Goal: Find specific page/section: Find specific page/section

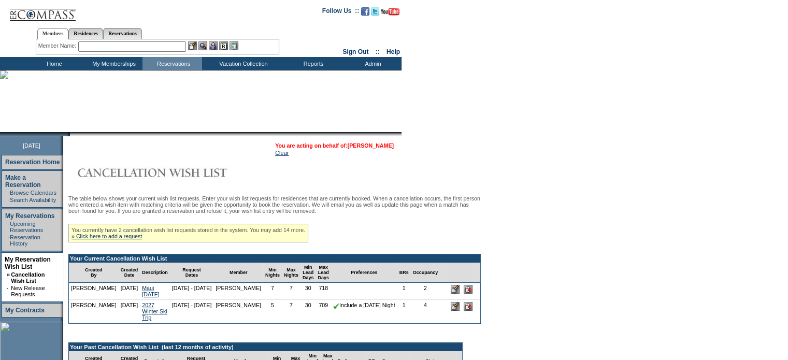
click at [374, 145] on link "[PERSON_NAME]" at bounding box center [371, 146] width 46 height 6
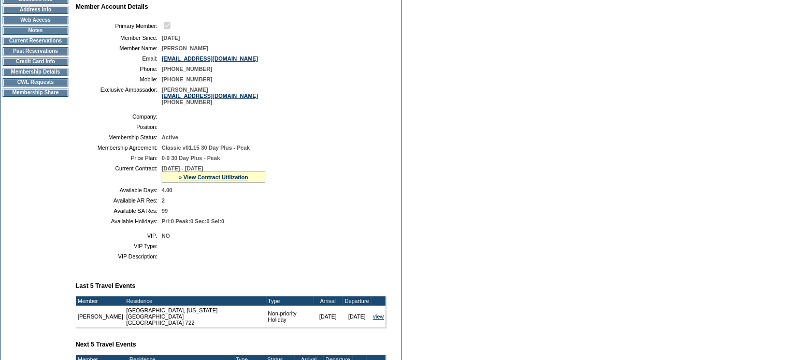
scroll to position [100, 0]
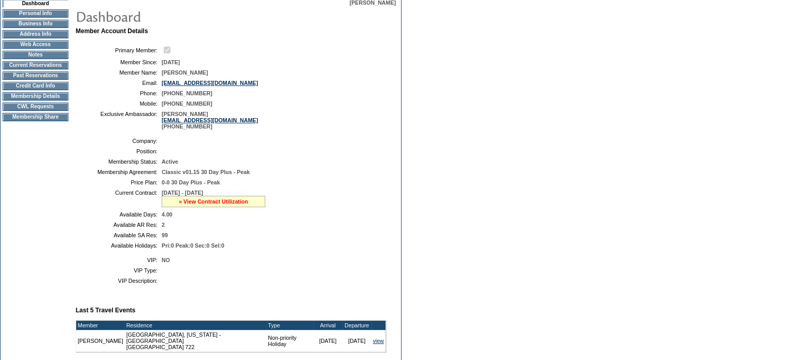
click at [195, 205] on link "» View Contract Utilization" at bounding box center [213, 201] width 69 height 6
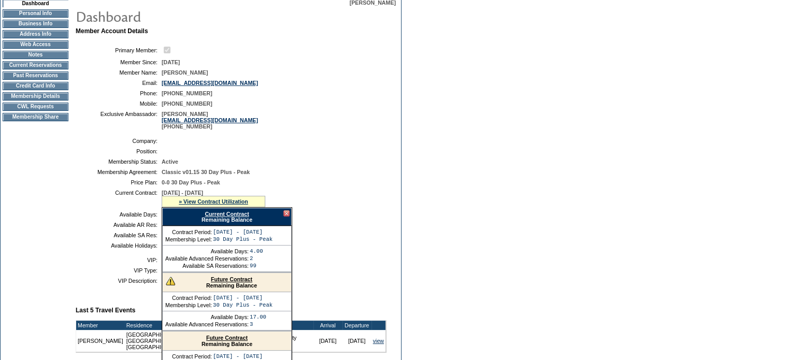
click at [213, 282] on link "Future Contract" at bounding box center [231, 279] width 41 height 6
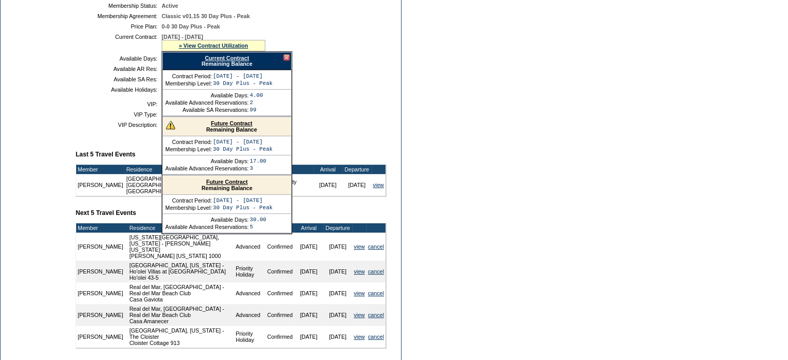
scroll to position [259, 0]
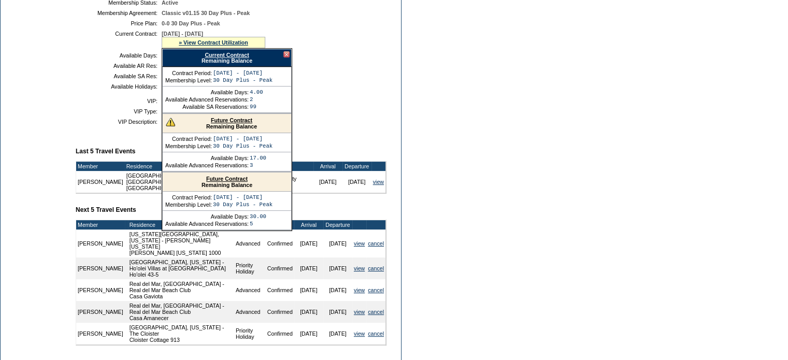
click at [229, 123] on link "Future Contract" at bounding box center [231, 120] width 41 height 6
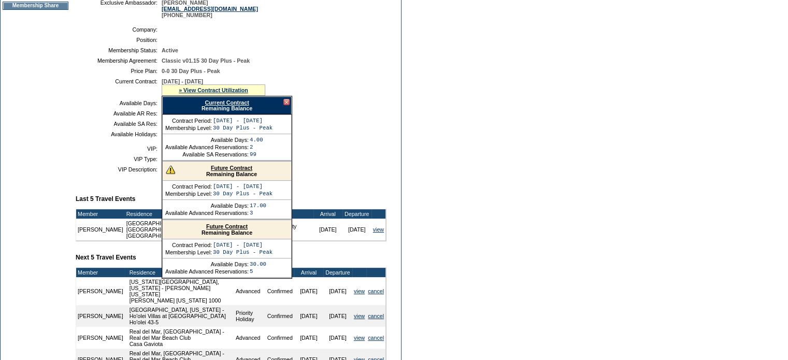
scroll to position [104, 0]
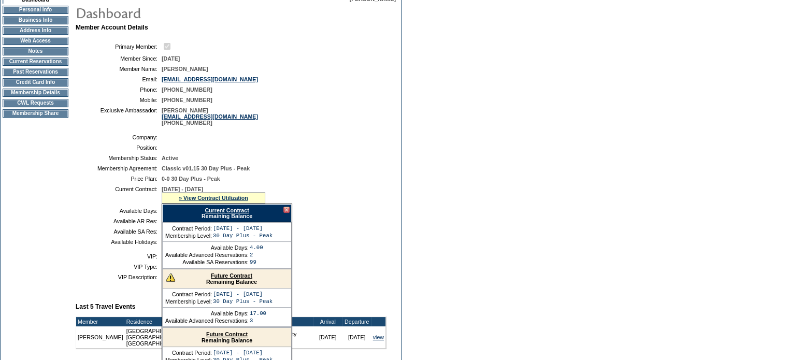
click at [21, 107] on td "CWL Requests" at bounding box center [36, 103] width 66 height 8
